Goal: Task Accomplishment & Management: Manage account settings

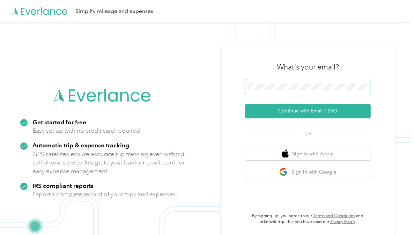
click at [261, 82] on span at bounding box center [308, 86] width 126 height 15
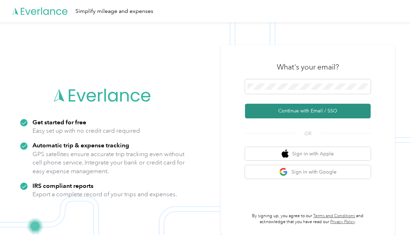
click at [285, 116] on button "Continue with Email / SSO" at bounding box center [308, 111] width 126 height 15
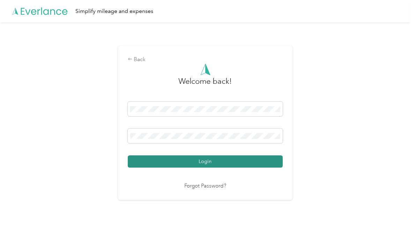
click at [202, 164] on button "Login" at bounding box center [205, 161] width 155 height 12
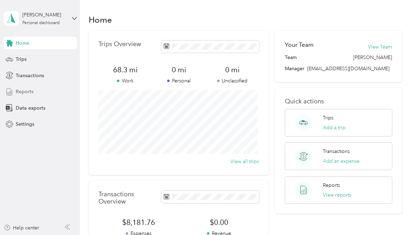
click at [25, 93] on span "Reports" at bounding box center [25, 91] width 18 height 7
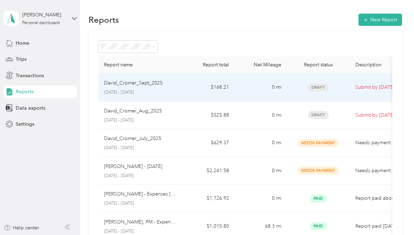
click at [182, 89] on td "$168.21" at bounding box center [208, 88] width 52 height 28
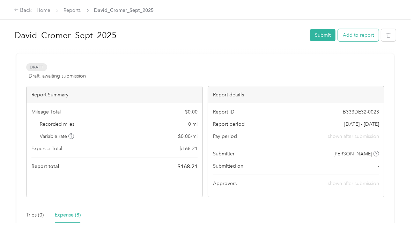
click at [359, 36] on button "Add to report" at bounding box center [358, 35] width 41 height 12
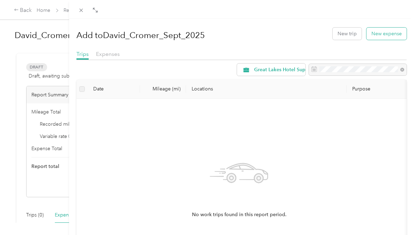
click at [378, 35] on button "New expense" at bounding box center [387, 34] width 40 height 12
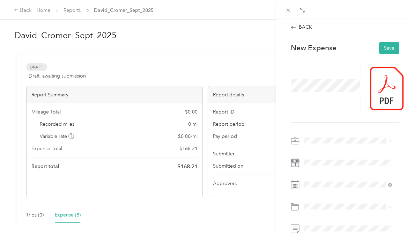
click at [336, 235] on div "Drag to resize Click to close BACK This expense cannot be edited because it is …" at bounding box center [205, 235] width 411 height 0
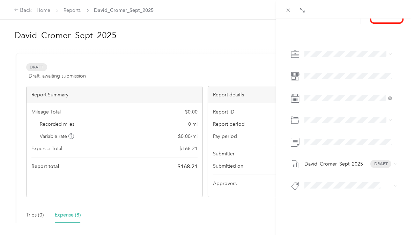
scroll to position [94, 0]
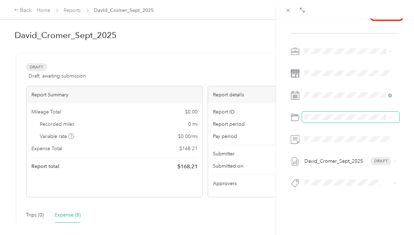
click at [333, 117] on span at bounding box center [350, 117] width 97 height 11
click at [320, 104] on div "David_Cromer_Sept_2025 Draft" at bounding box center [345, 119] width 109 height 147
click at [327, 162] on span "Travel" at bounding box center [329, 164] width 13 height 6
click at [283, 54] on div "BACK This expense cannot be edited because it is either under review, approved,…" at bounding box center [345, 136] width 138 height 235
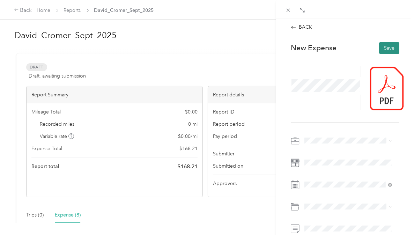
click at [379, 46] on button "Save" at bounding box center [389, 48] width 20 height 12
